Goal: Transaction & Acquisition: Purchase product/service

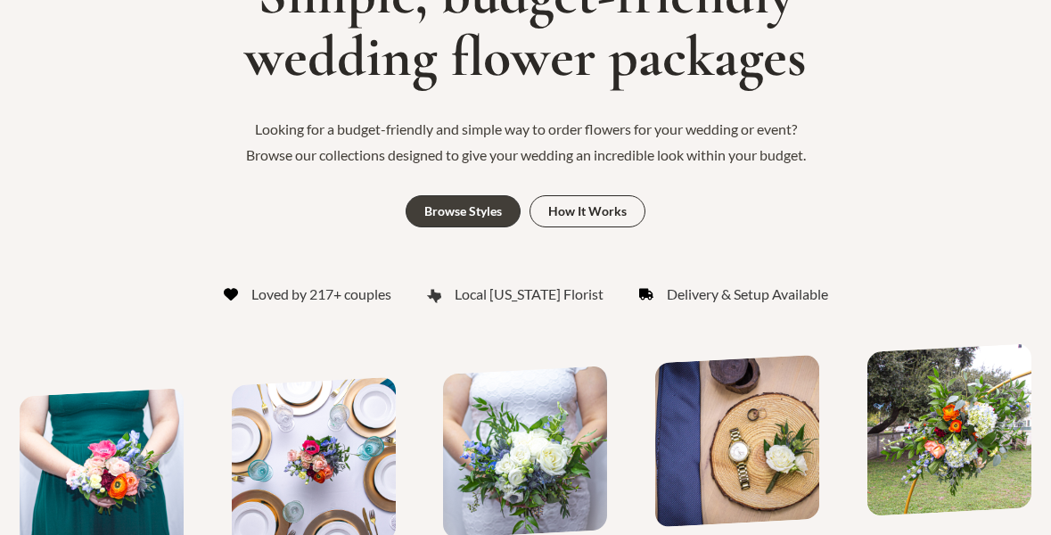
scroll to position [282, 0]
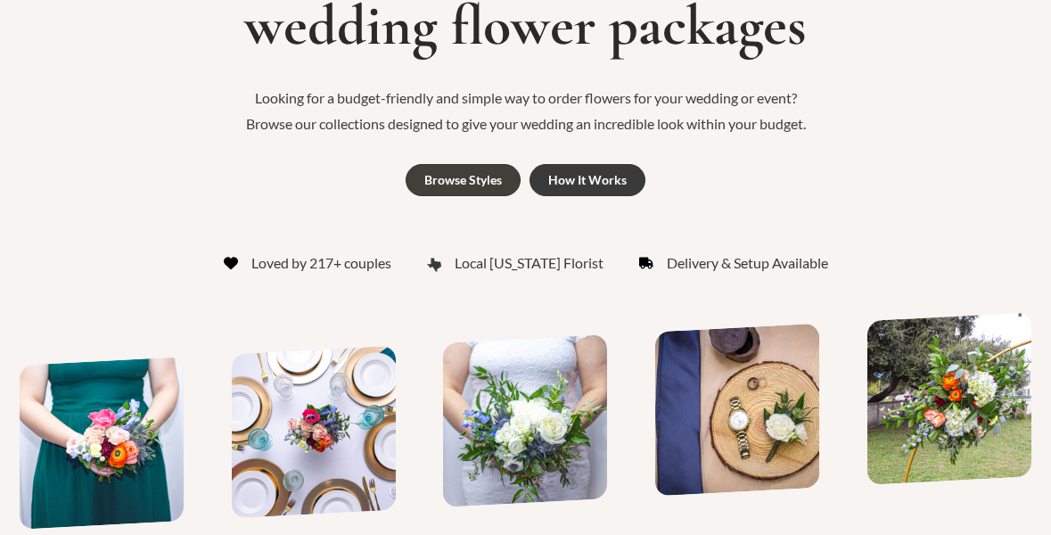
click at [580, 192] on link "How It Works" at bounding box center [588, 180] width 116 height 32
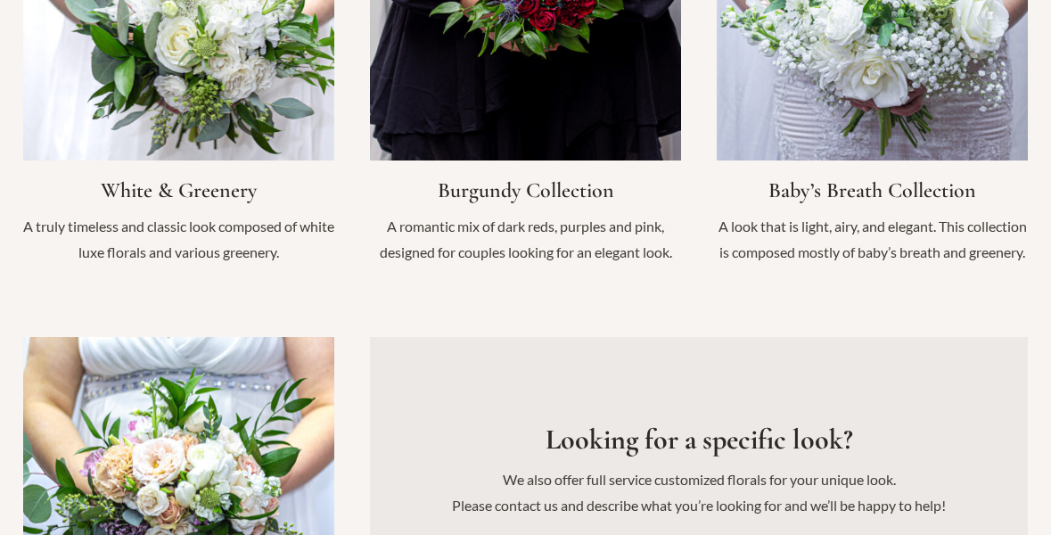
scroll to position [2015, 0]
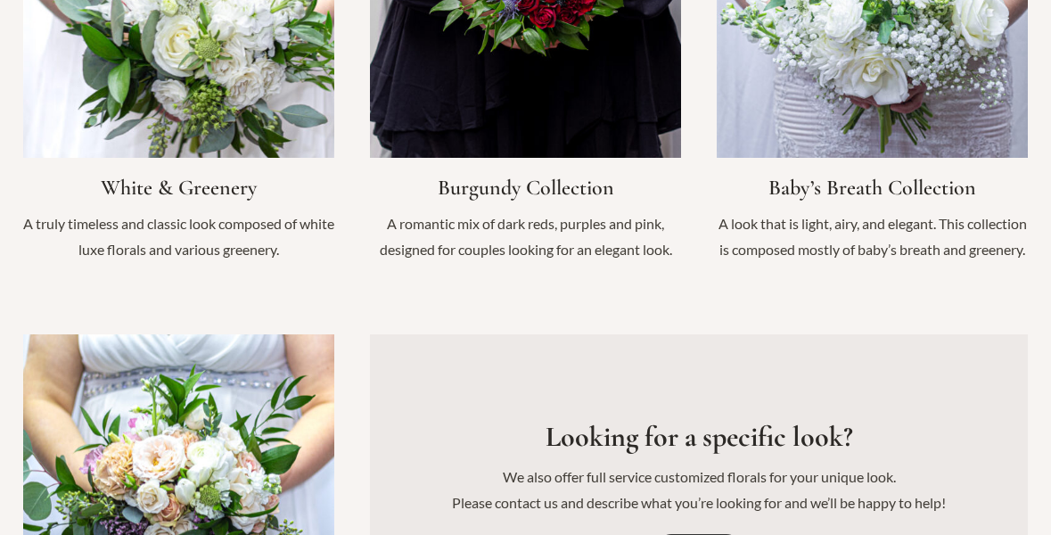
click at [276, 81] on link "Infobox Link" at bounding box center [178, 64] width 311 height 434
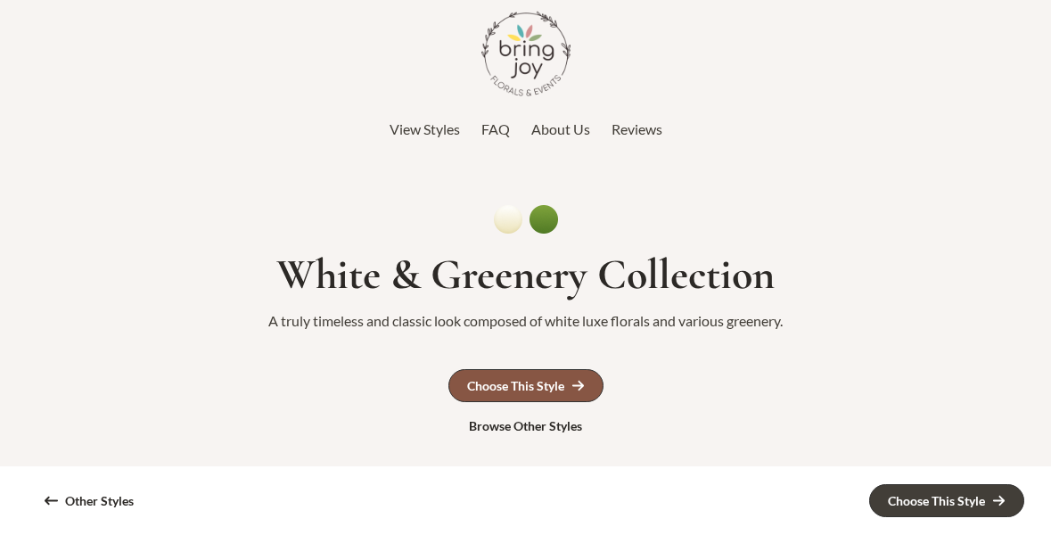
click at [567, 383] on link "Choose This Style" at bounding box center [526, 385] width 155 height 33
click at [541, 135] on span "About Us" at bounding box center [560, 128] width 59 height 17
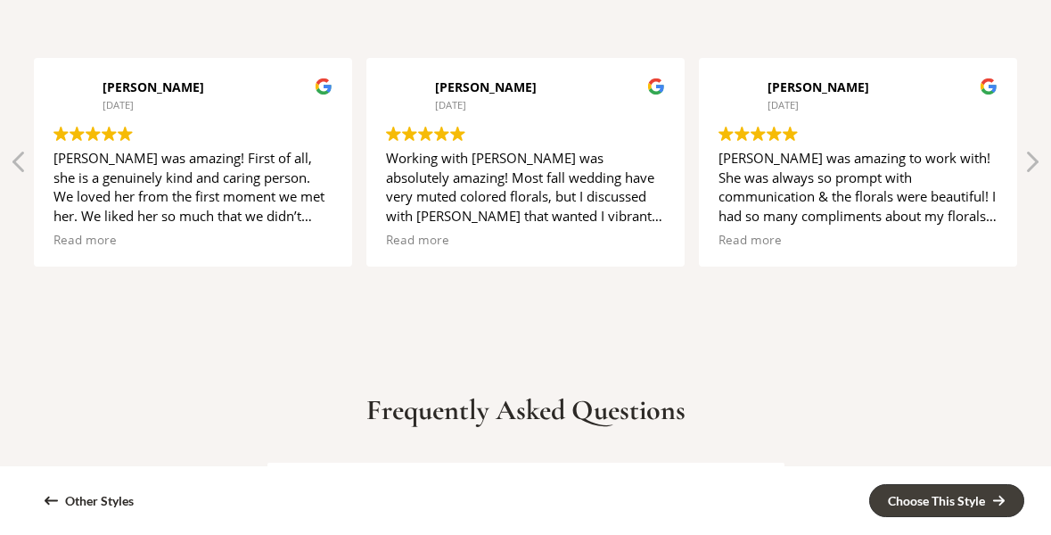
scroll to position [3218, 0]
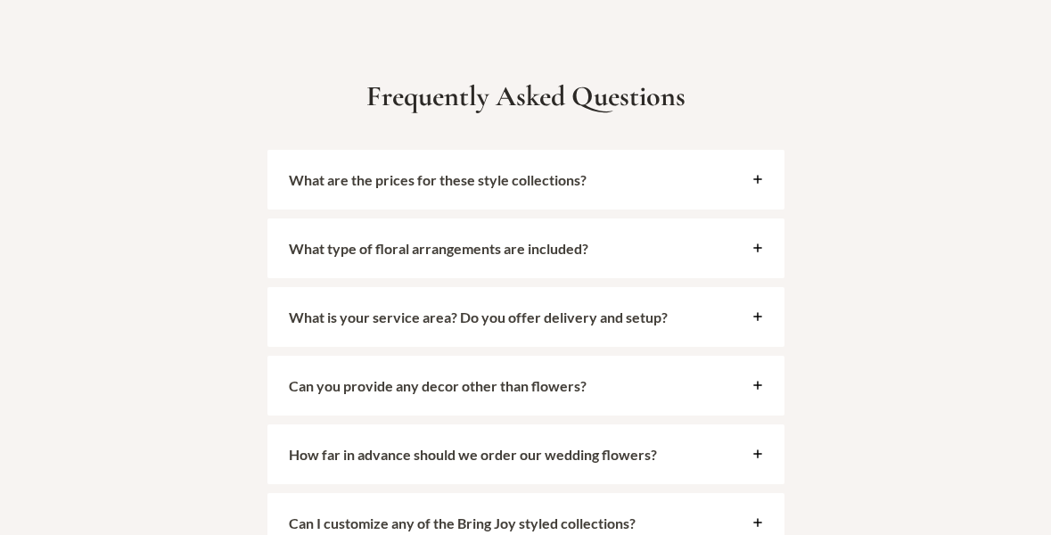
scroll to position [4001, 0]
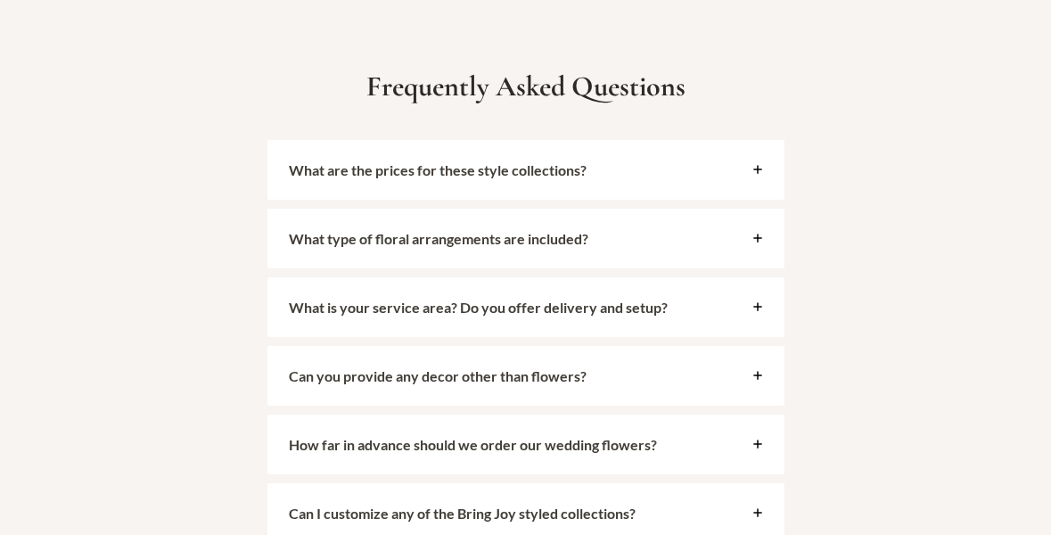
click at [502, 235] on strong "What type of floral arrangements are included?" at bounding box center [439, 238] width 300 height 17
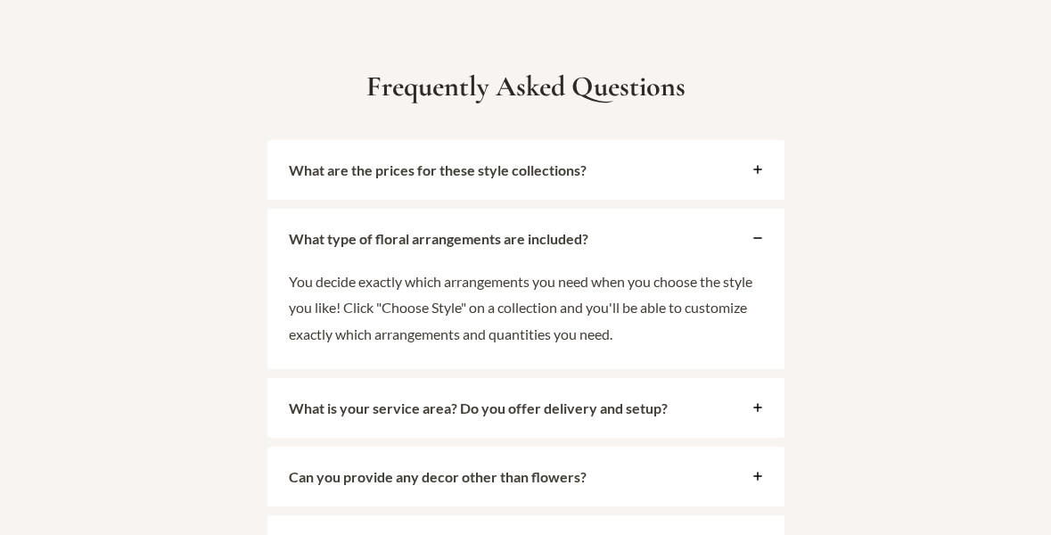
click at [502, 235] on strong "What type of floral arrangements are included?" at bounding box center [439, 238] width 300 height 17
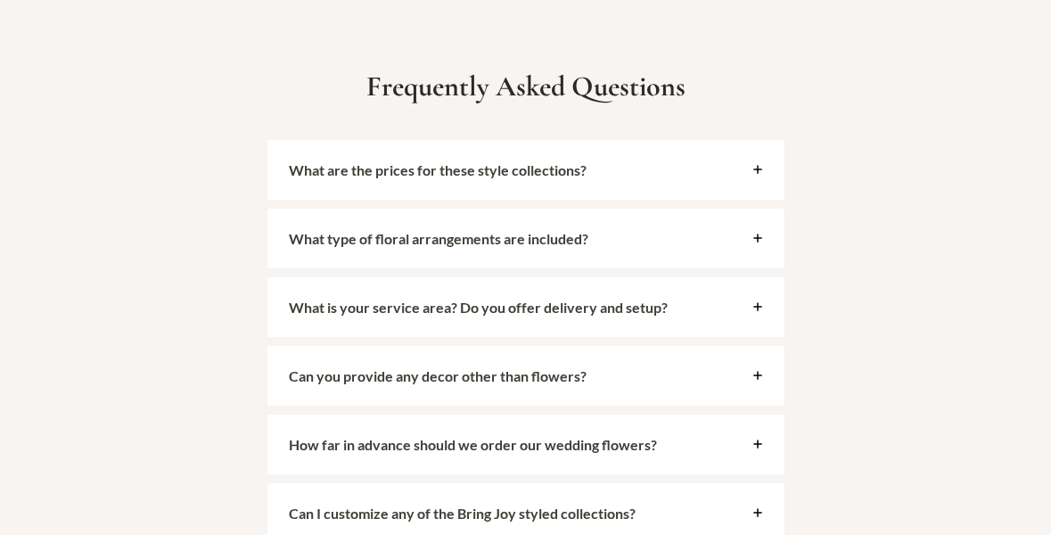
click at [526, 313] on strong "What is your service area? Do you offer delivery and setup?" at bounding box center [478, 307] width 379 height 17
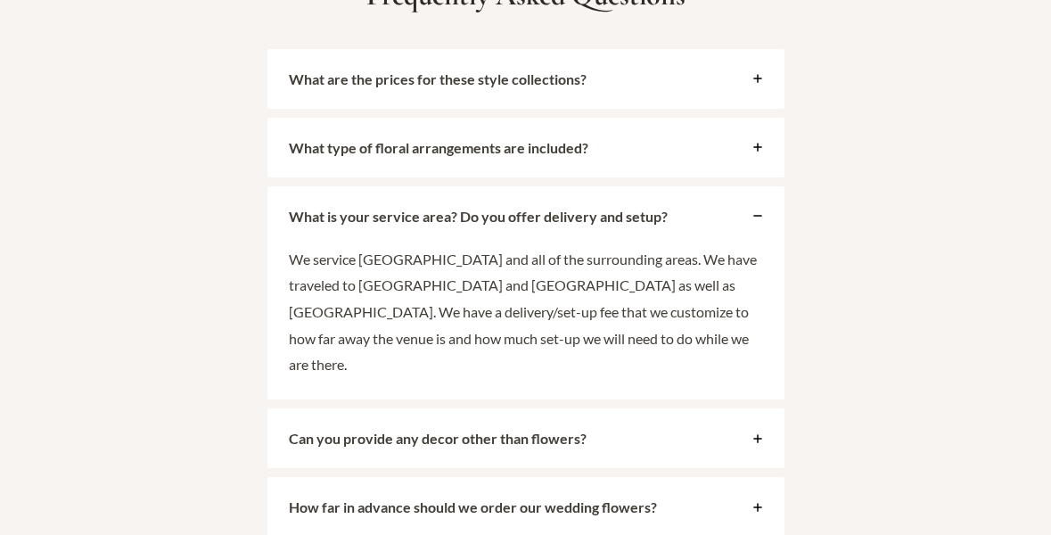
scroll to position [4204, 0]
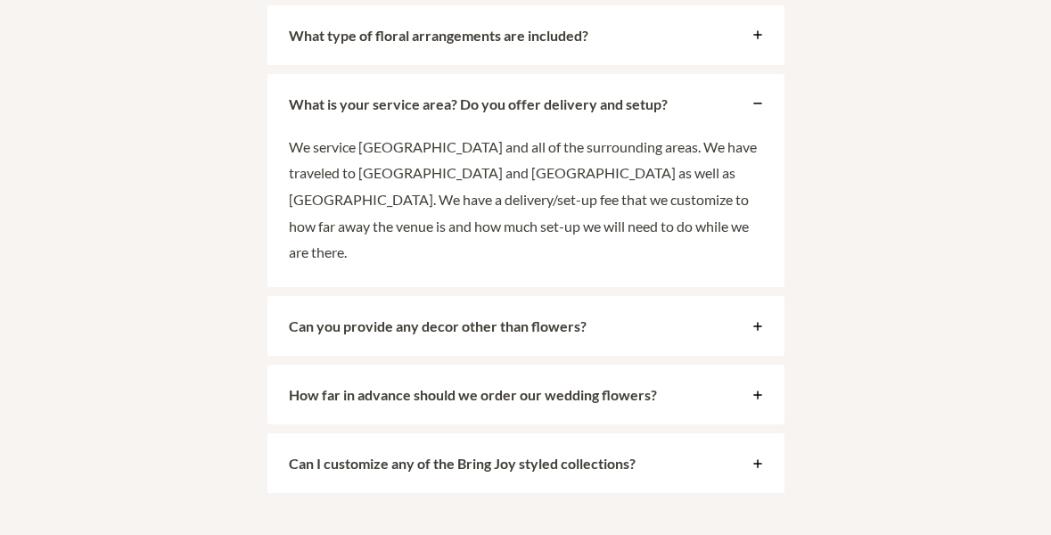
click at [526, 313] on div "Can you provide any decor other than flowers?" at bounding box center [526, 326] width 517 height 60
